Goal: Task Accomplishment & Management: Manage account settings

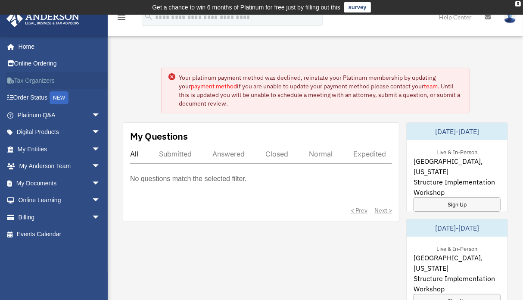
click at [34, 80] on link "Tax Organizers" at bounding box center [59, 80] width 107 height 17
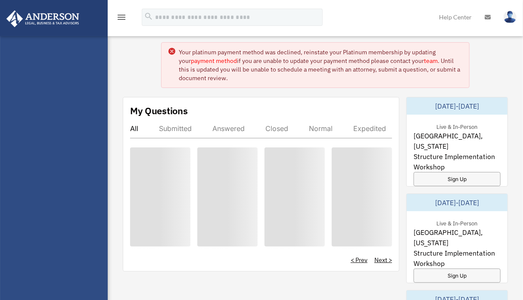
scroll to position [23, 0]
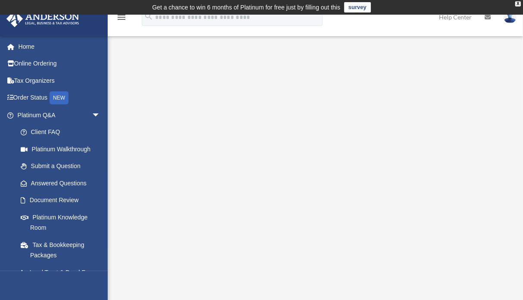
click at [509, 20] on img at bounding box center [509, 17] width 13 height 12
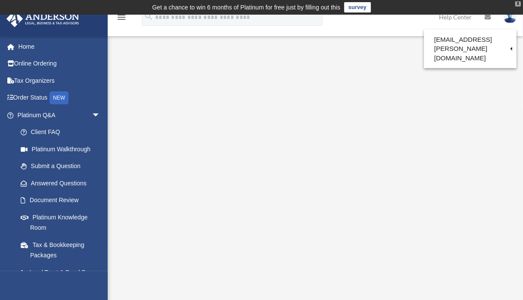
click at [517, 4] on div "X" at bounding box center [518, 3] width 6 height 5
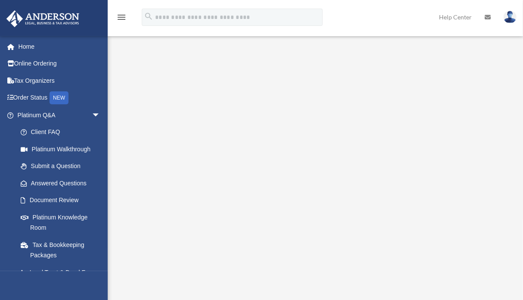
click at [504, 19] on img at bounding box center [509, 17] width 13 height 12
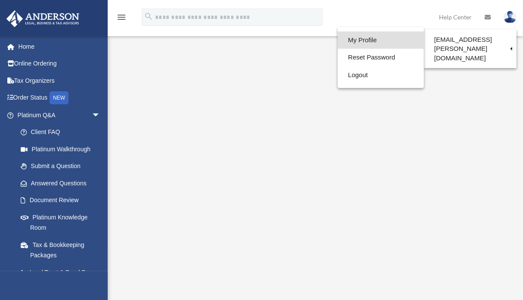
click at [346, 44] on link "My Profile" at bounding box center [380, 40] width 86 height 18
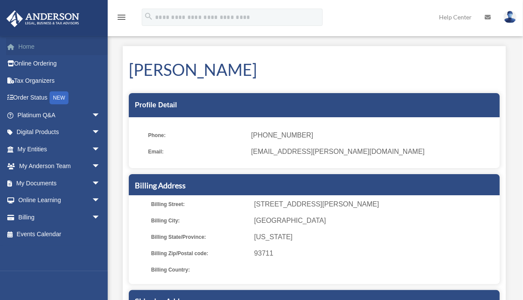
click at [22, 47] on link "Home" at bounding box center [59, 46] width 107 height 17
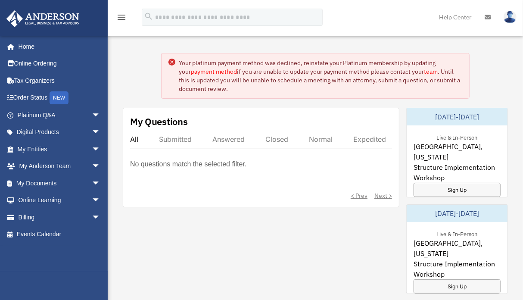
click at [207, 69] on link "payment method" at bounding box center [214, 72] width 46 height 8
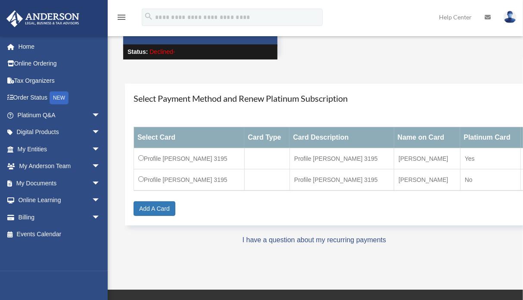
scroll to position [37, 0]
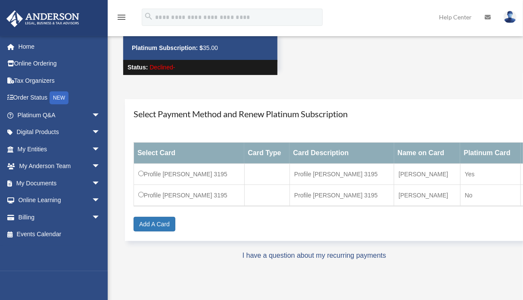
drag, startPoint x: 334, startPoint y: 210, endPoint x: 271, endPoint y: 220, distance: 64.5
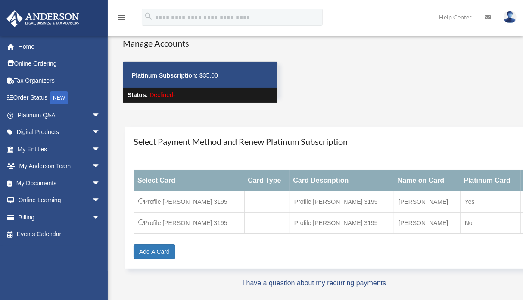
scroll to position [0, 0]
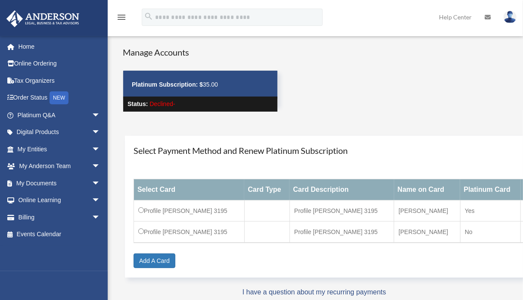
click at [392, 116] on div "Manage Accounts Platinum Subscription: $ 35.00 Status: Declined-" at bounding box center [368, 86] width 504 height 81
click at [68, 98] on div "NEW" at bounding box center [59, 97] width 19 height 13
click at [158, 256] on link "Add A Card" at bounding box center [154, 260] width 42 height 15
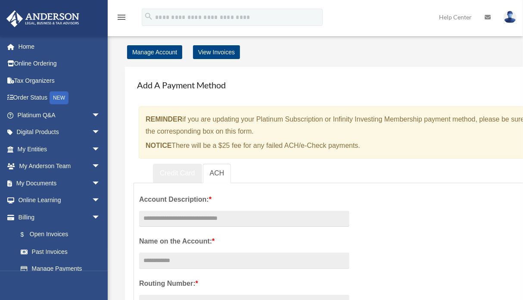
click at [179, 171] on link "Credit Card" at bounding box center [177, 173] width 49 height 19
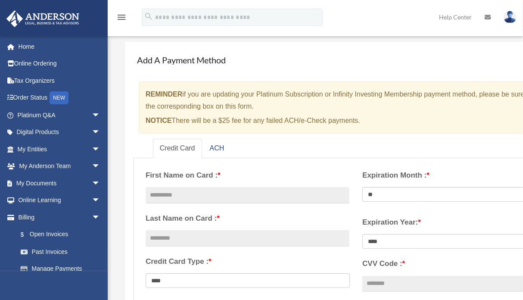
scroll to position [37, 0]
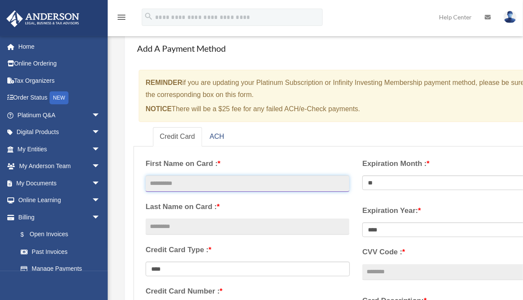
click at [242, 180] on input "text" at bounding box center [247, 183] width 204 height 16
type input "******"
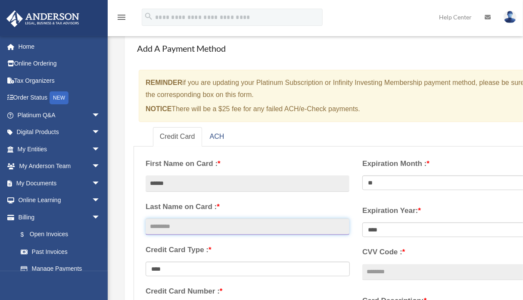
type input "*****"
type input "**********"
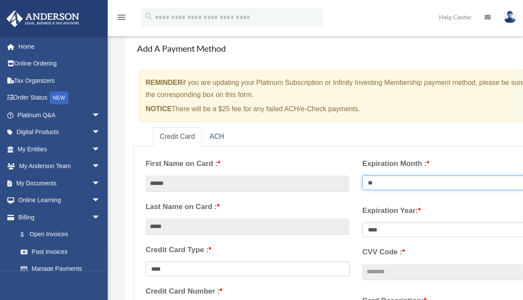
select select "**"
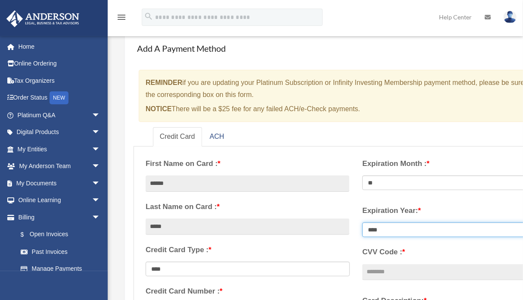
select select "****"
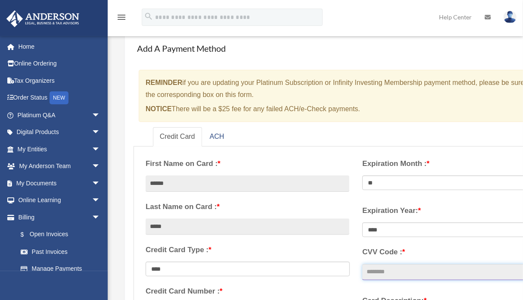
type input "***"
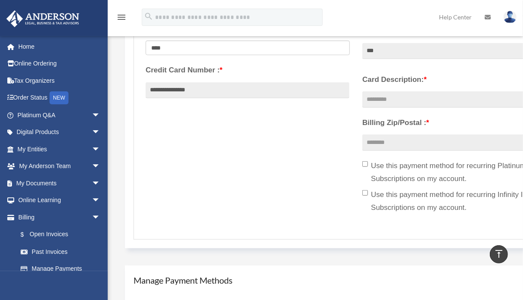
scroll to position [258, 0]
click at [368, 163] on label "Use this payment method for recurring Platinum Subscriptions on my account." at bounding box center [464, 172] width 204 height 26
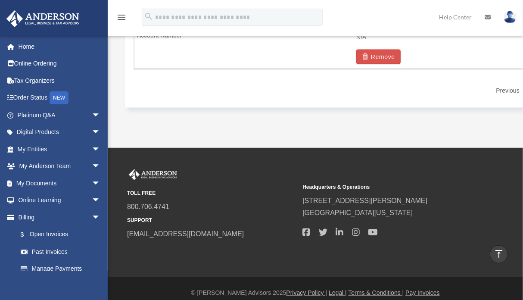
scroll to position [750, 0]
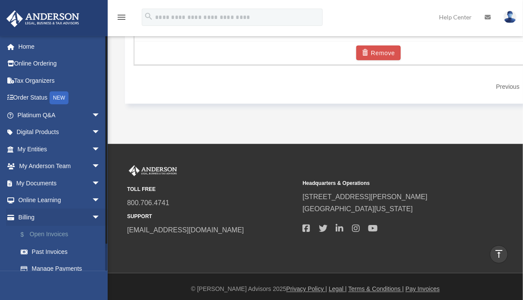
click at [49, 231] on link "$ Open Invoices" at bounding box center [62, 235] width 101 height 18
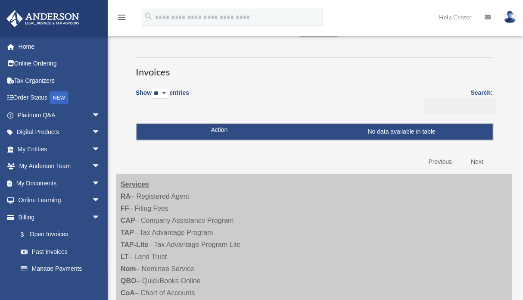
scroll to position [37, 0]
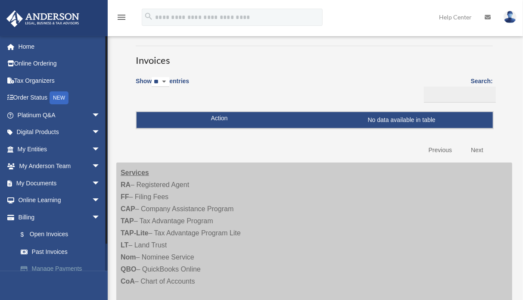
click at [49, 268] on link "Manage Payments" at bounding box center [62, 268] width 101 height 17
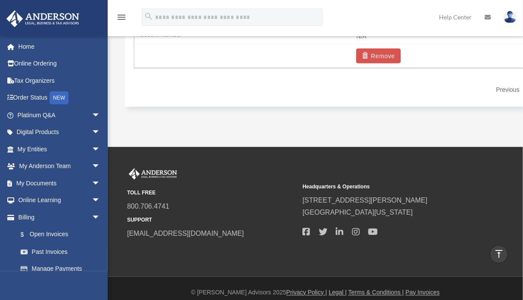
scroll to position [763, 0]
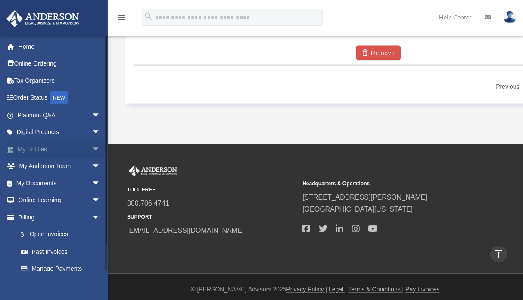
click at [92, 149] on span "arrow_drop_down" at bounding box center [100, 149] width 17 height 18
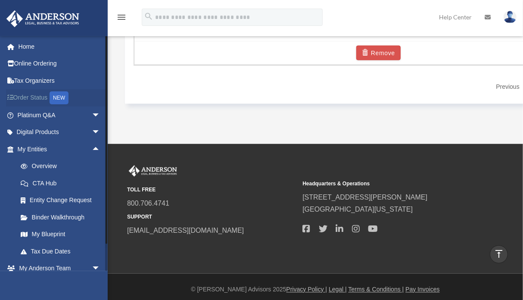
click at [64, 94] on div "NEW" at bounding box center [59, 97] width 19 height 13
